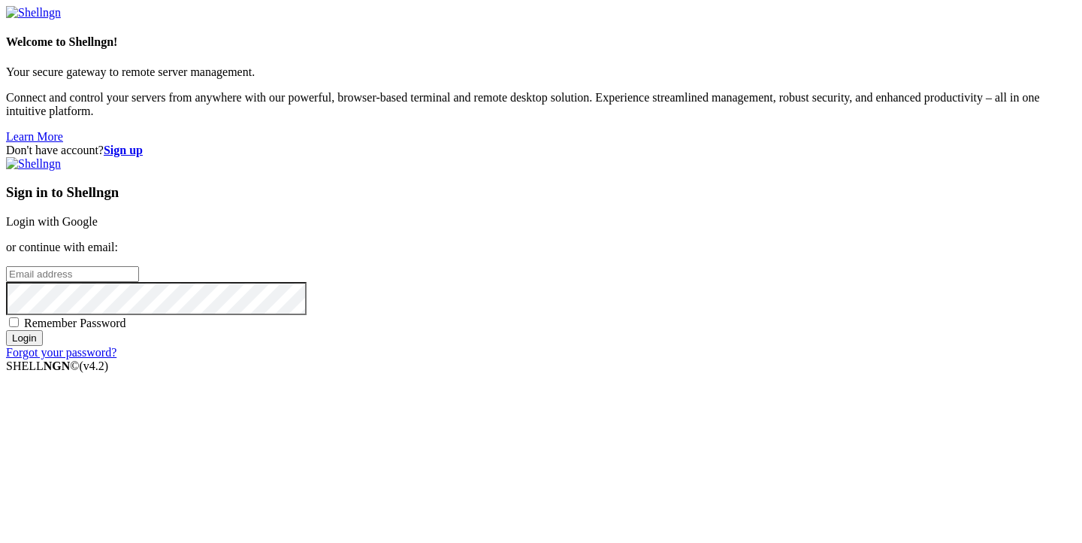
type input "[PERSON_NAME][EMAIL_ADDRESS][DOMAIN_NAME]"
click at [43, 346] on input "Login" at bounding box center [24, 338] width 37 height 16
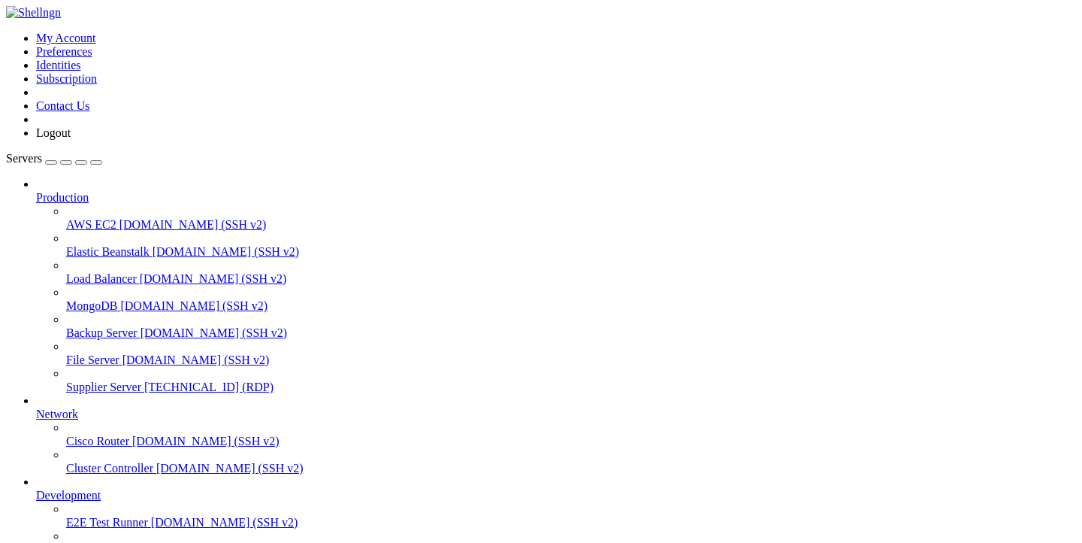
click at [88, 380] on span "Supplier Server" at bounding box center [103, 386] width 75 height 13
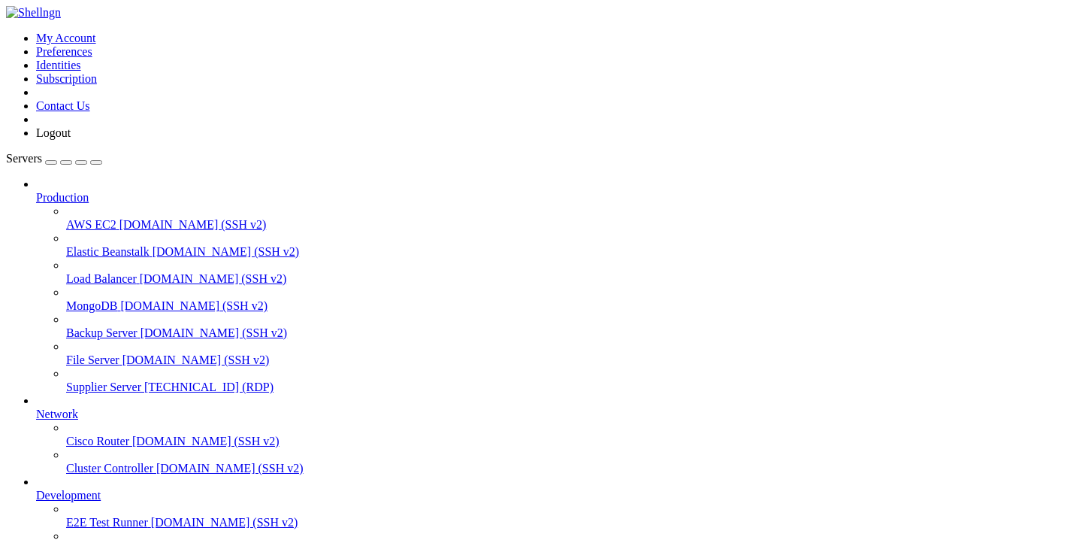
drag, startPoint x: 210, startPoint y: 1027, endPoint x: 261, endPoint y: 1043, distance: 53.0
drag, startPoint x: 213, startPoint y: 1027, endPoint x: 289, endPoint y: 1030, distance: 75.2
